Goal: Task Accomplishment & Management: Manage account settings

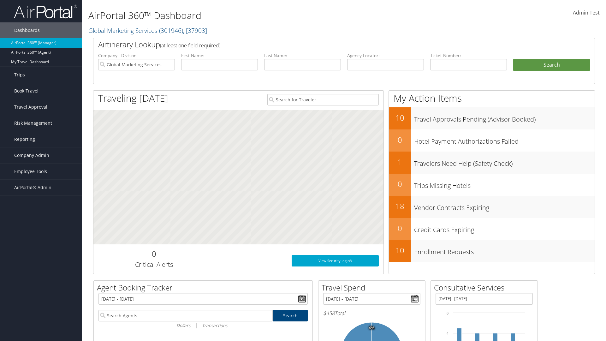
click at [41, 155] on span "Company Admin" at bounding box center [31, 155] width 35 height 16
click at [0, 0] on link "Service Fees" at bounding box center [0, 0] width 0 height 0
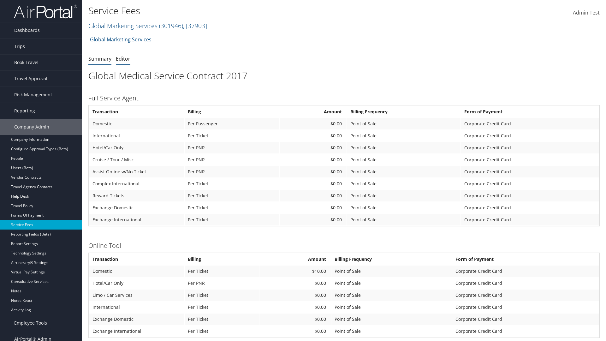
click at [123, 58] on link "Editor" at bounding box center [123, 58] width 15 height 7
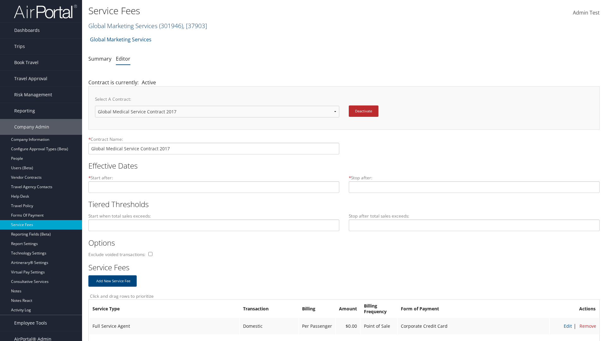
click at [122, 26] on link "Global Marketing Services ( 301946 ) , [ 37903 ]" at bounding box center [147, 25] width 119 height 9
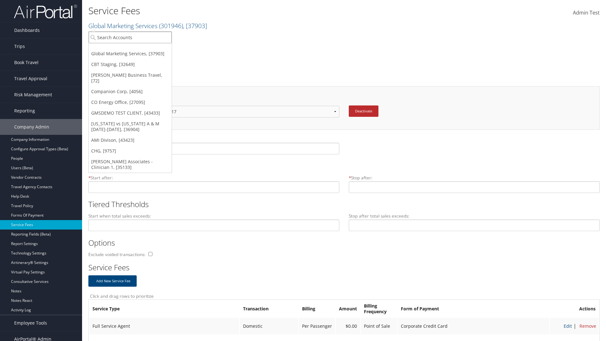
click at [130, 37] on input "search" at bounding box center [130, 38] width 83 height 12
type input "[PERSON_NAME] Business Travel"
click at [139, 49] on div "[PERSON_NAME] Business Travel (C10001), [72]" at bounding box center [139, 49] width 108 height 6
